Goal: Navigation & Orientation: Find specific page/section

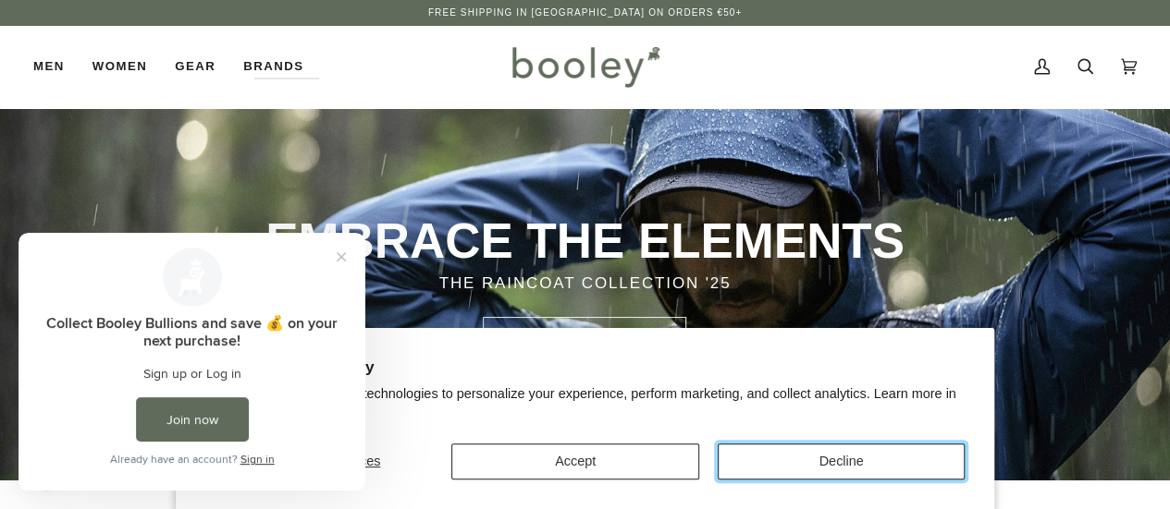
click at [827, 454] on button "Decline" at bounding box center [840, 462] width 247 height 36
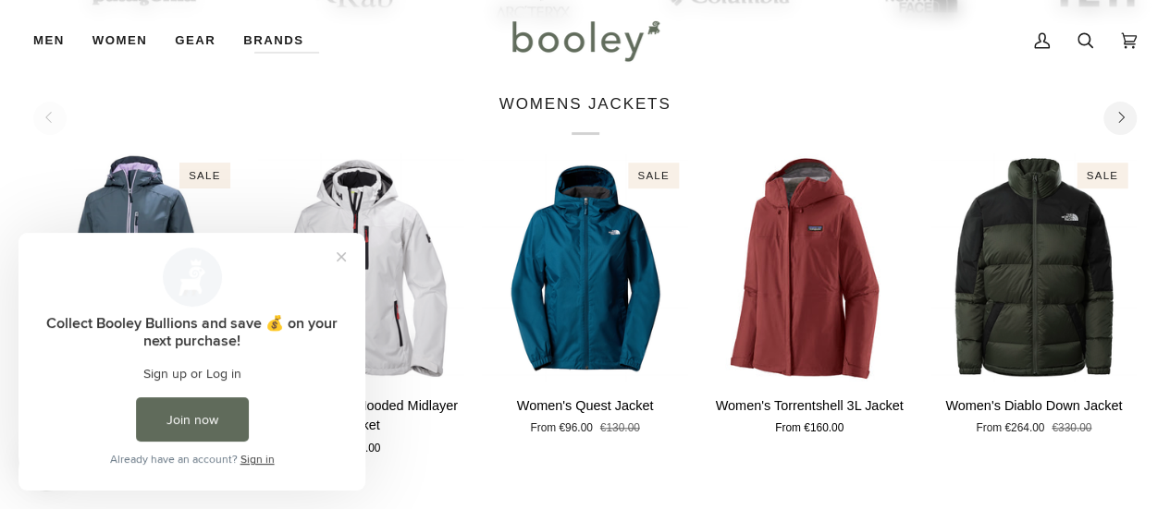
scroll to position [547, 0]
click at [338, 251] on button "Close prompt" at bounding box center [341, 256] width 33 height 33
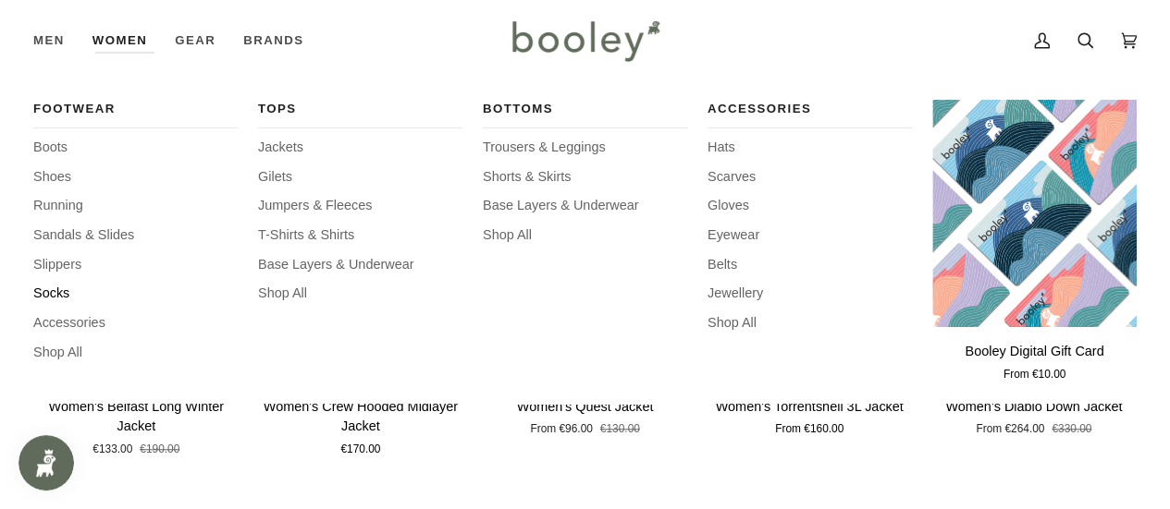
click at [52, 300] on span "Socks" at bounding box center [135, 294] width 204 height 20
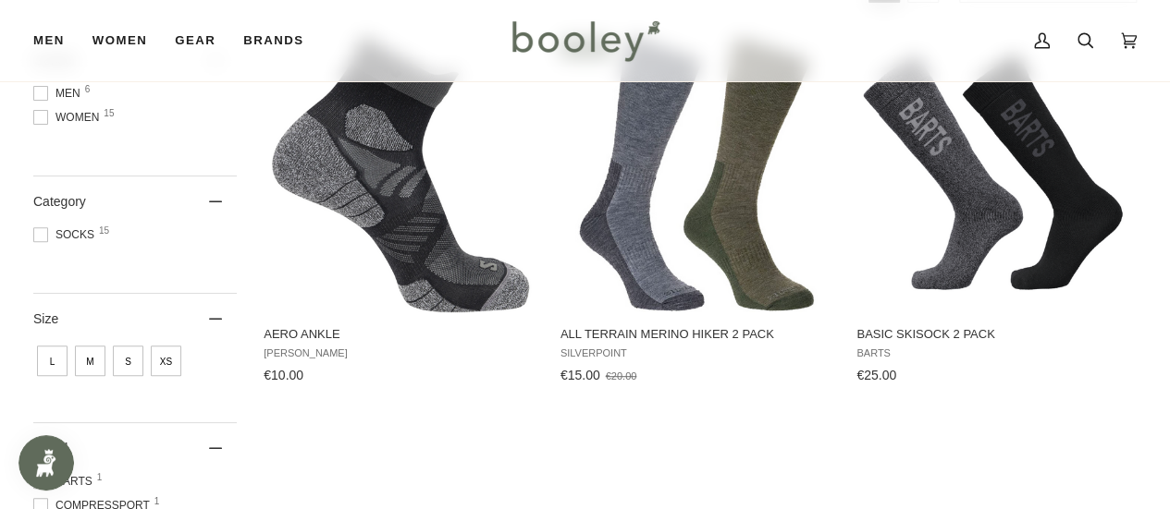
scroll to position [295, 0]
click at [41, 123] on span at bounding box center [40, 118] width 15 height 15
